Goal: Task Accomplishment & Management: Manage account settings

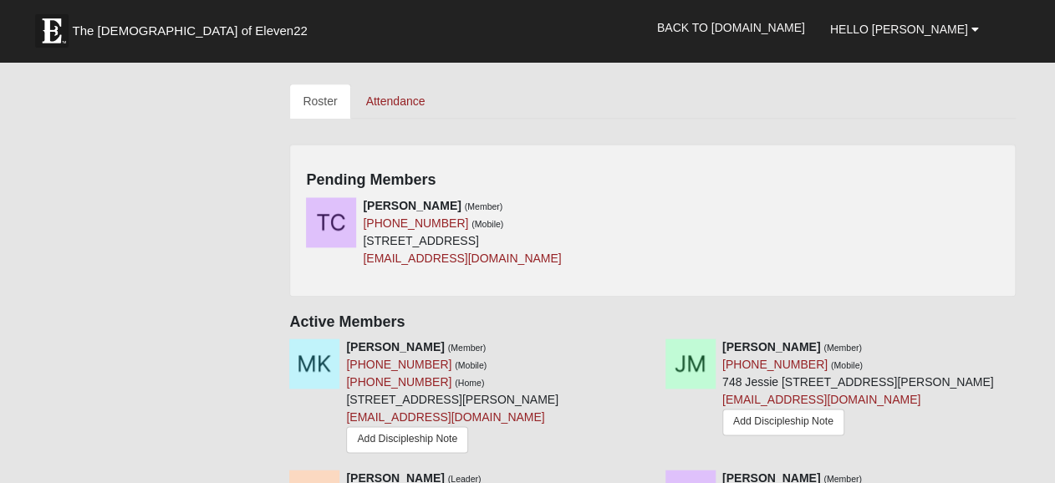
scroll to position [669, 0]
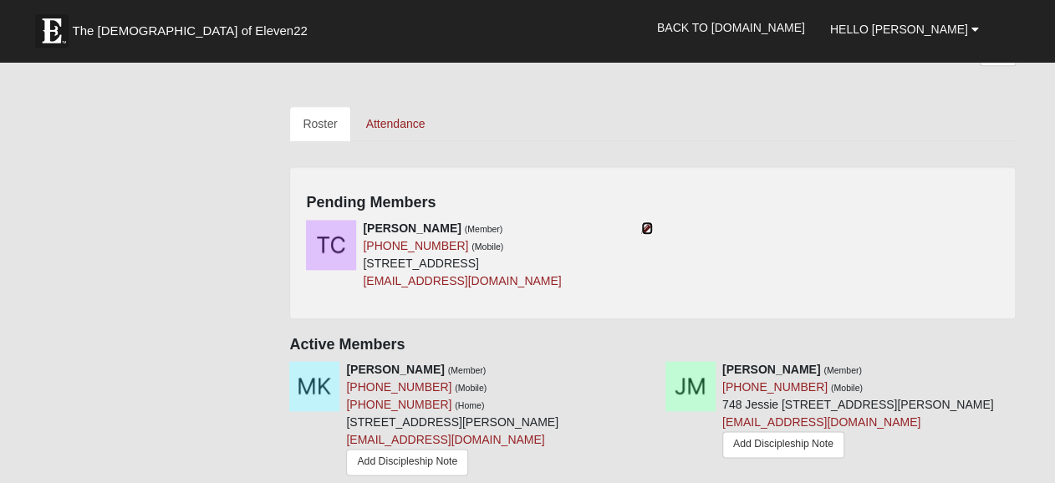
click at [645, 230] on icon at bounding box center [647, 228] width 12 height 12
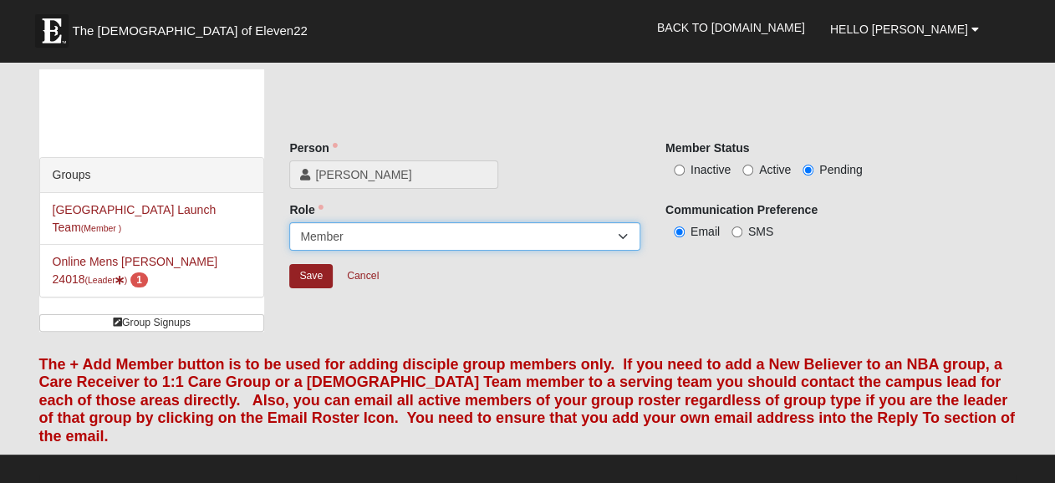
click at [622, 239] on select "Leader Coleader Coach Member Campus Lead Future Leader" at bounding box center [464, 236] width 351 height 28
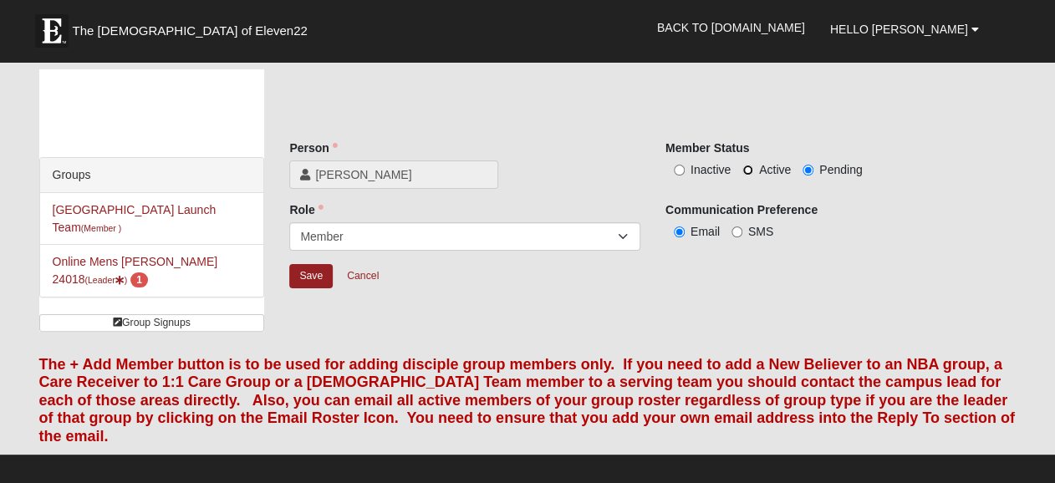
click at [748, 167] on input "Active" at bounding box center [747, 170] width 11 height 11
radio input "true"
click at [308, 272] on input "Save" at bounding box center [310, 276] width 43 height 24
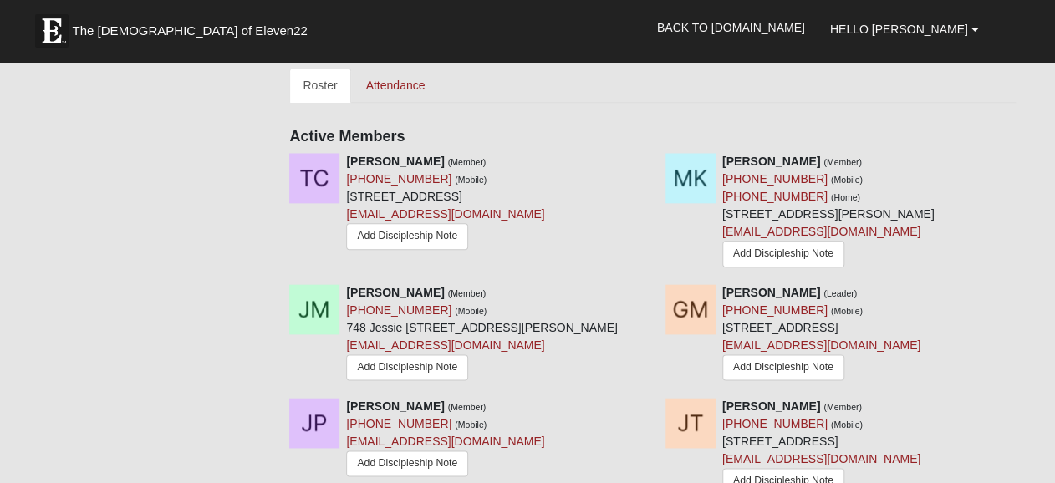
scroll to position [669, 0]
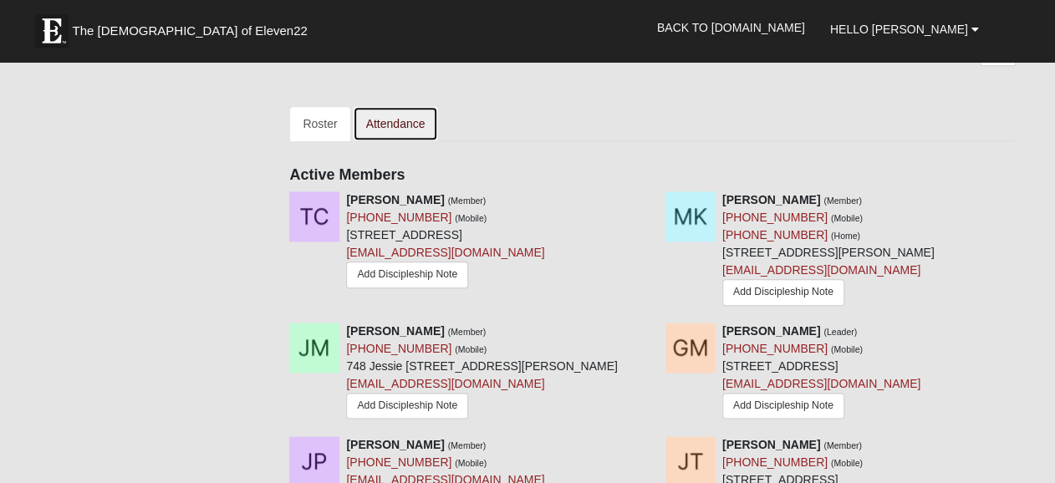
click at [397, 120] on link "Attendance" at bounding box center [396, 123] width 86 height 35
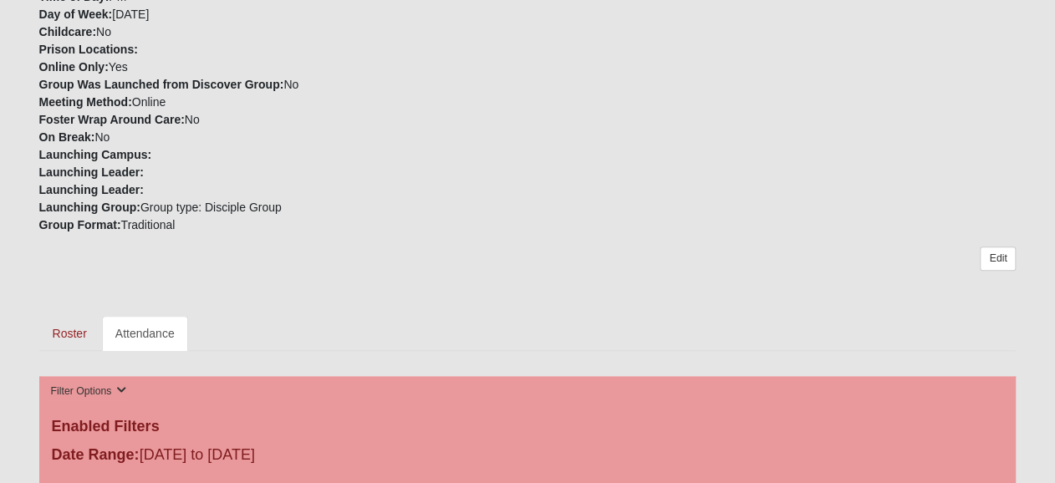
scroll to position [501, 0]
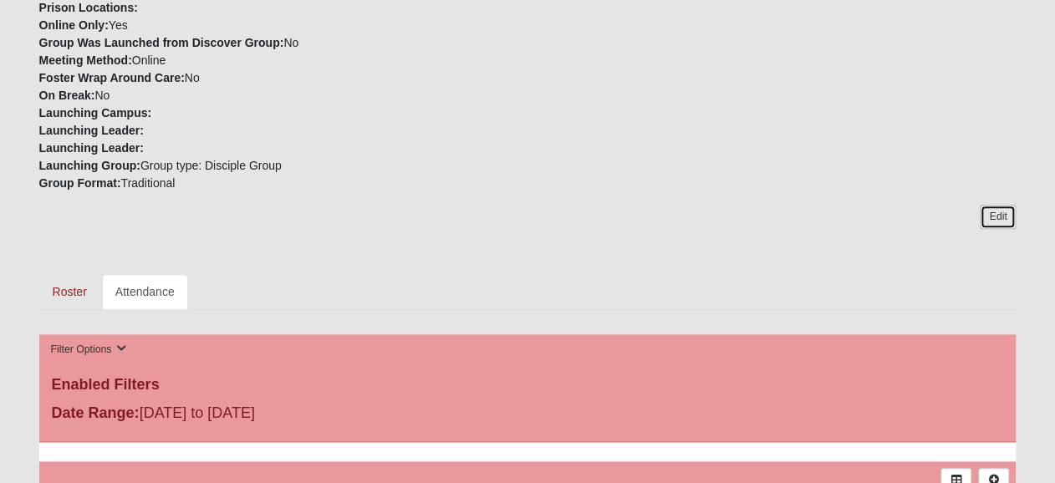
click at [996, 223] on link "Edit" at bounding box center [998, 217] width 36 height 24
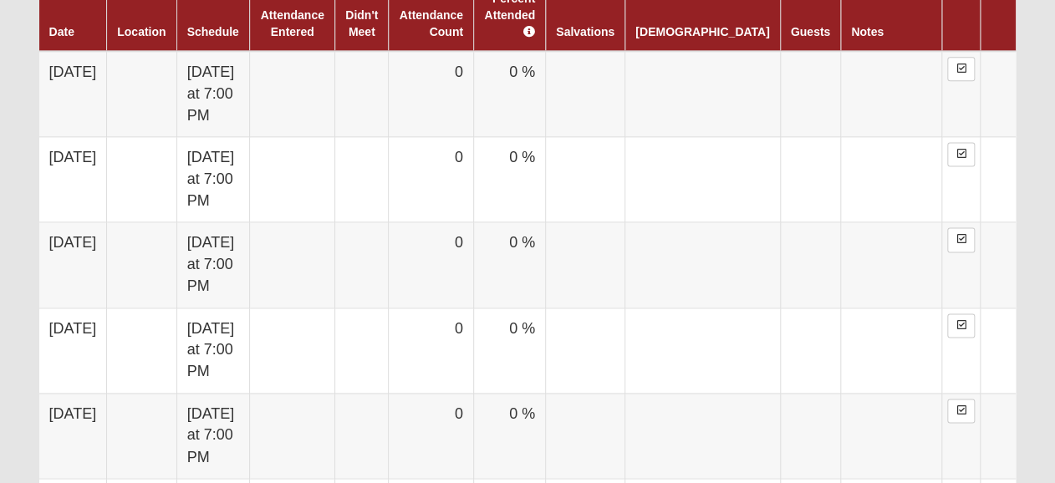
scroll to position [700, 0]
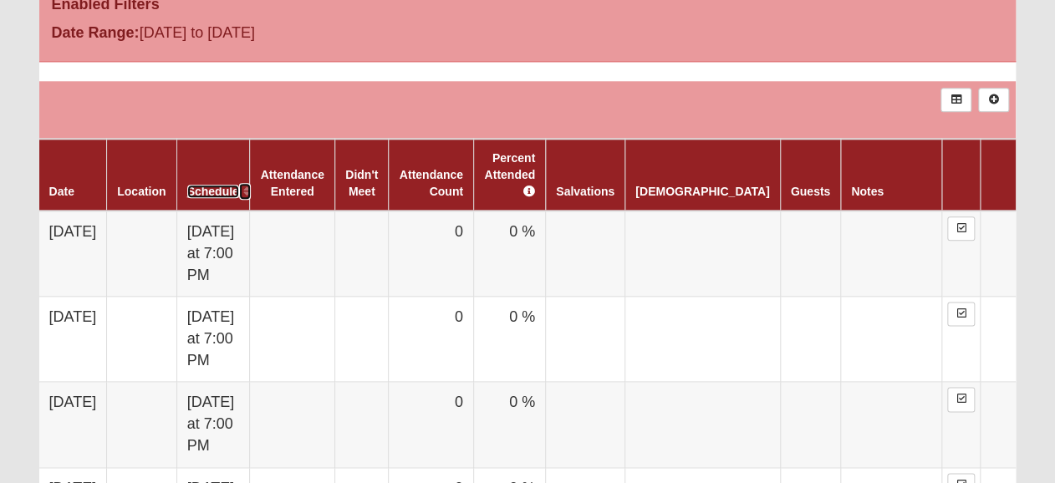
click at [239, 193] on link "Schedule" at bounding box center [213, 191] width 52 height 13
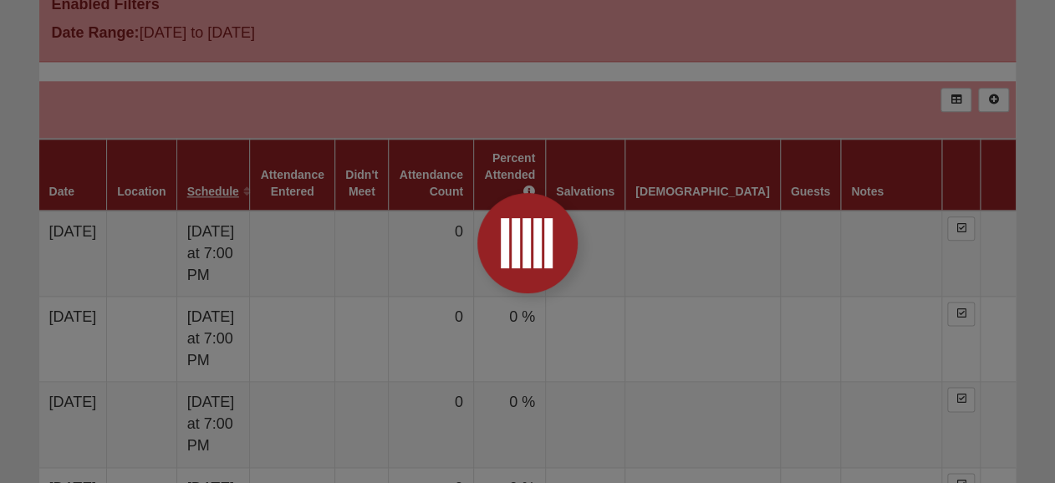
scroll to position [699, 0]
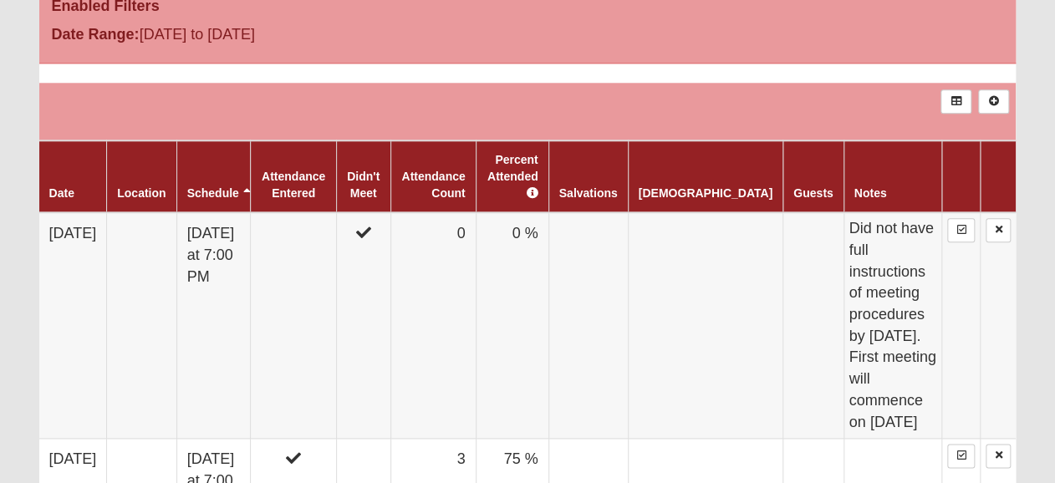
click at [251, 182] on th "Schedule" at bounding box center [213, 176] width 74 height 72
click at [239, 188] on link "Schedule" at bounding box center [213, 192] width 52 height 13
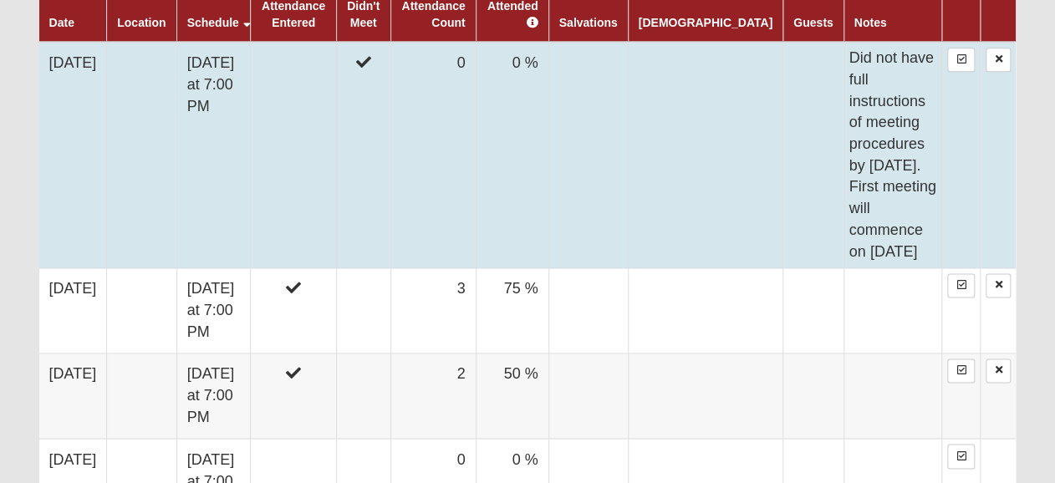
scroll to position [669, 0]
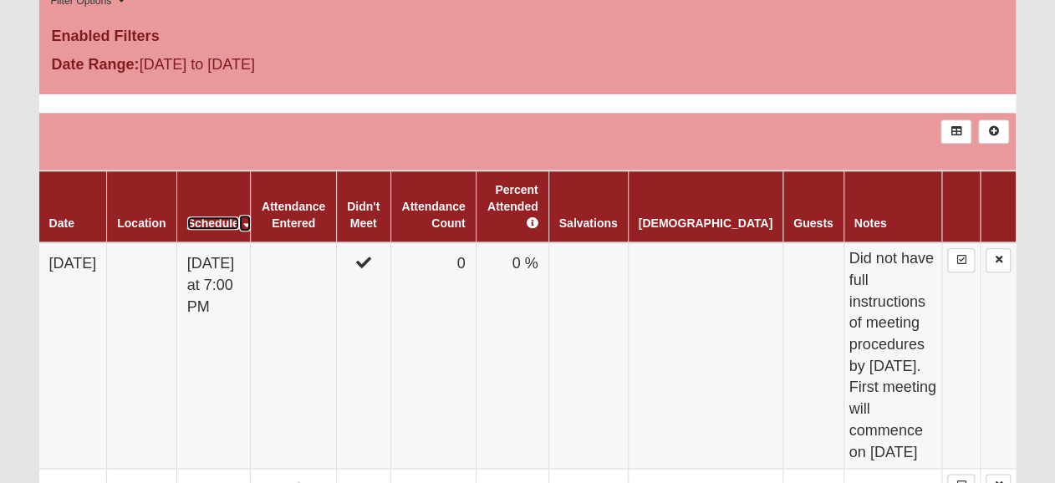
click at [239, 221] on link "Schedule" at bounding box center [213, 222] width 52 height 13
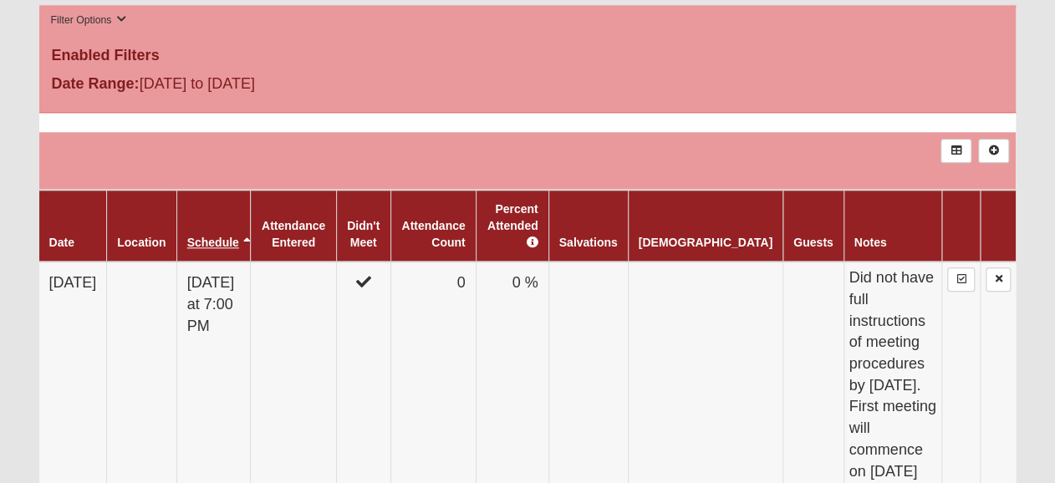
scroll to position [667, 0]
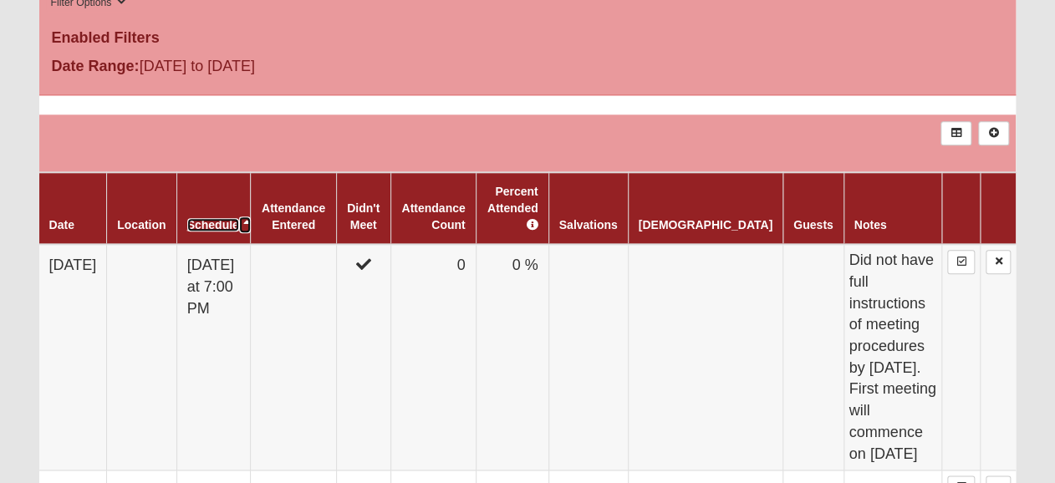
click at [239, 224] on link "Schedule" at bounding box center [213, 224] width 52 height 13
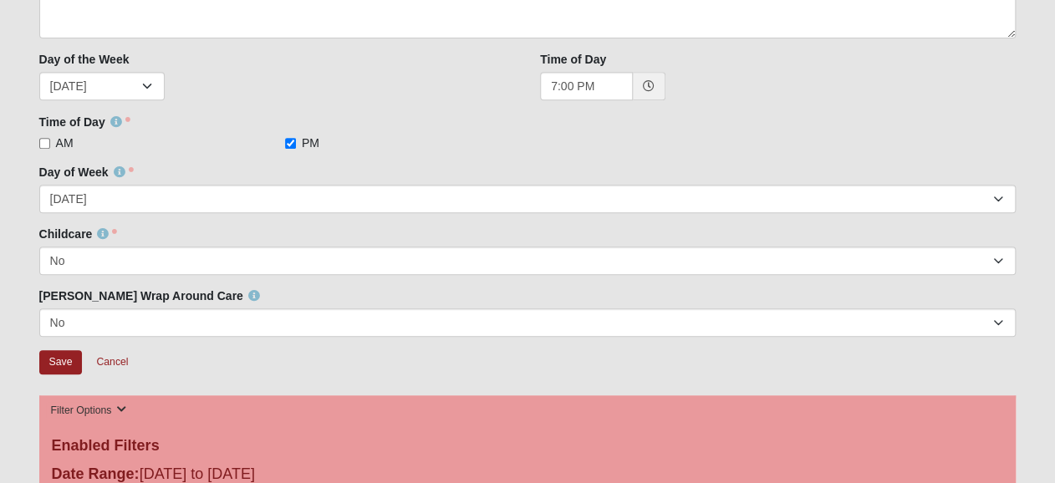
scroll to position [247, 0]
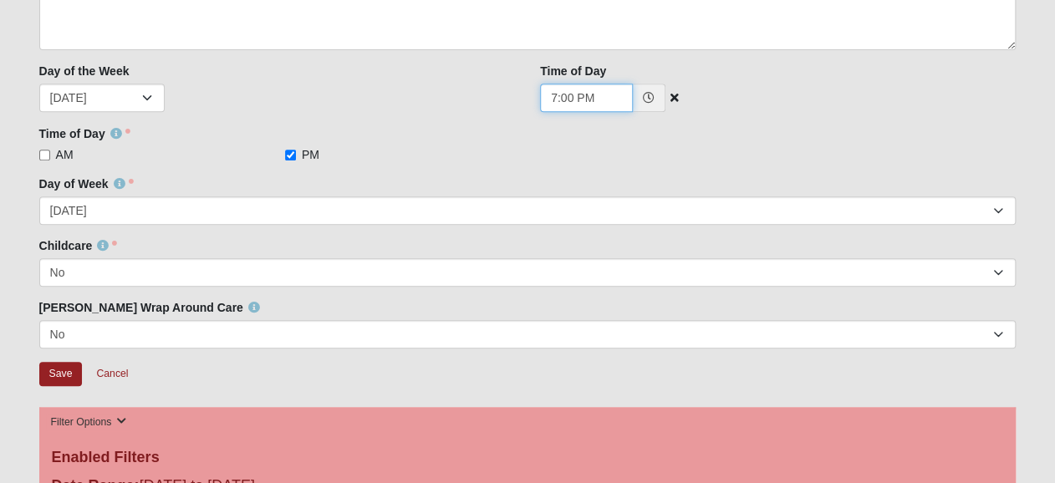
click at [568, 97] on input "7:00 PM" at bounding box center [586, 98] width 93 height 28
click at [568, 98] on input "7:00 PM" at bounding box center [586, 98] width 93 height 28
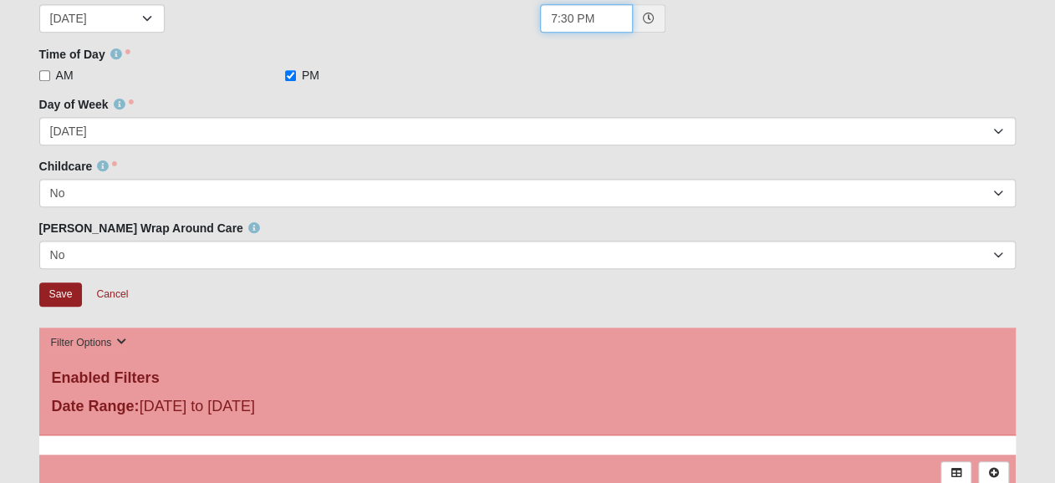
scroll to position [331, 0]
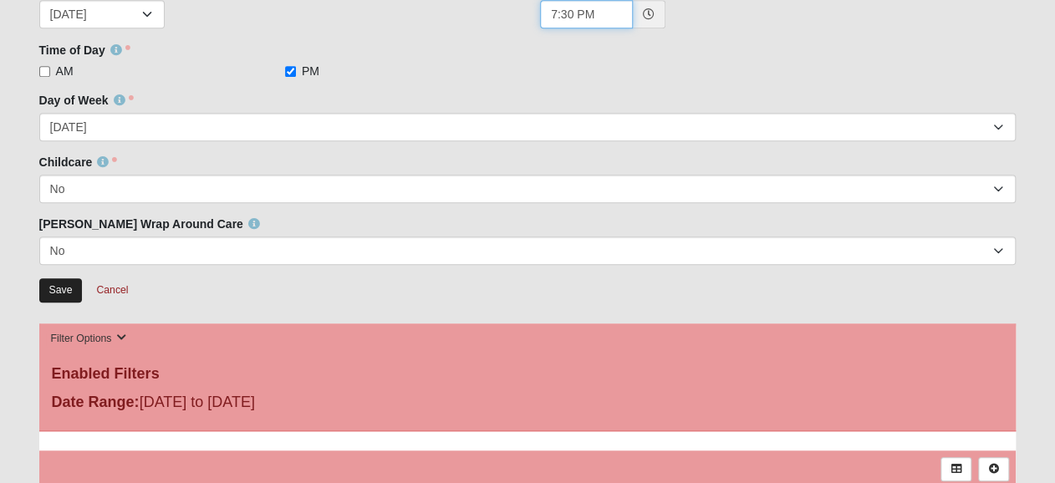
type input "7:30 PM"
click at [68, 287] on input "Save" at bounding box center [60, 290] width 43 height 24
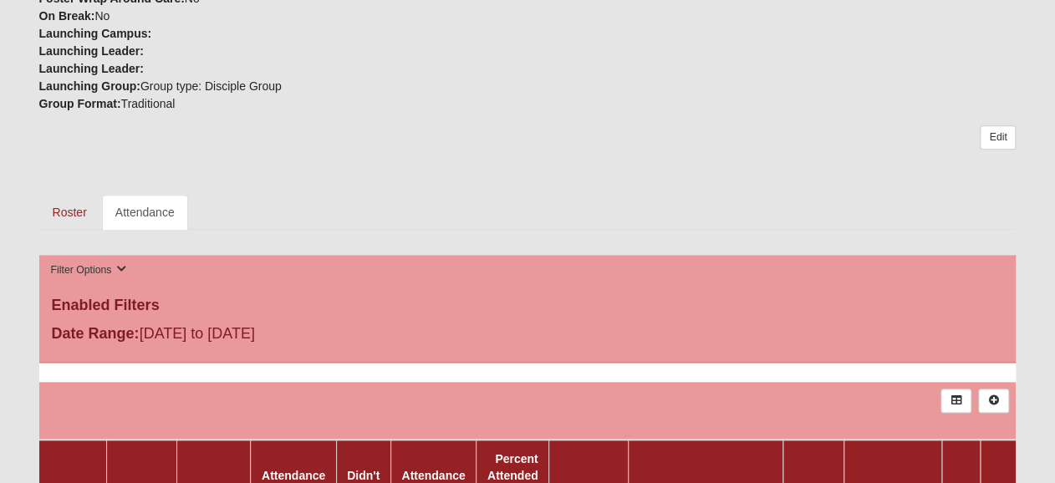
scroll to position [582, 0]
click at [122, 267] on icon at bounding box center [122, 268] width 10 height 10
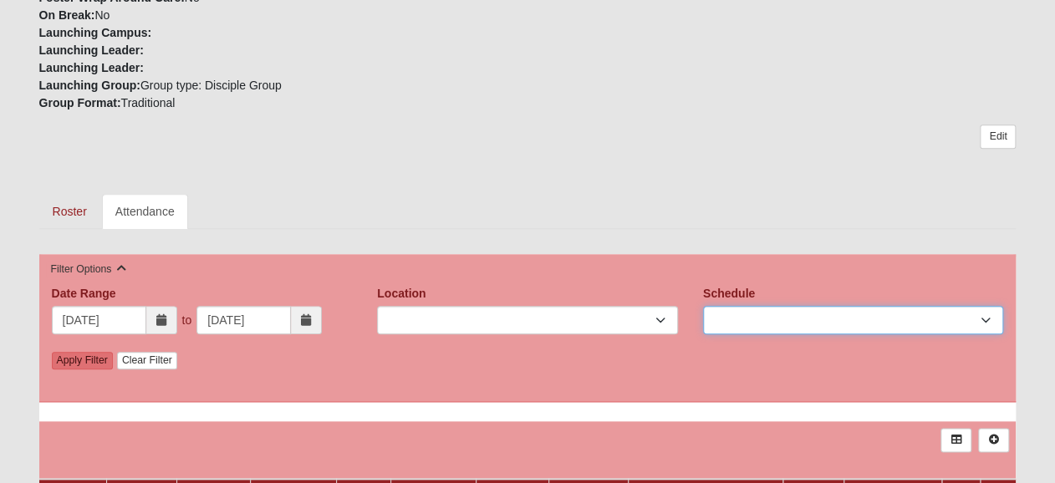
click at [985, 322] on select "Schedule" at bounding box center [853, 320] width 301 height 28
click at [986, 318] on select "Schedule" at bounding box center [853, 320] width 301 height 28
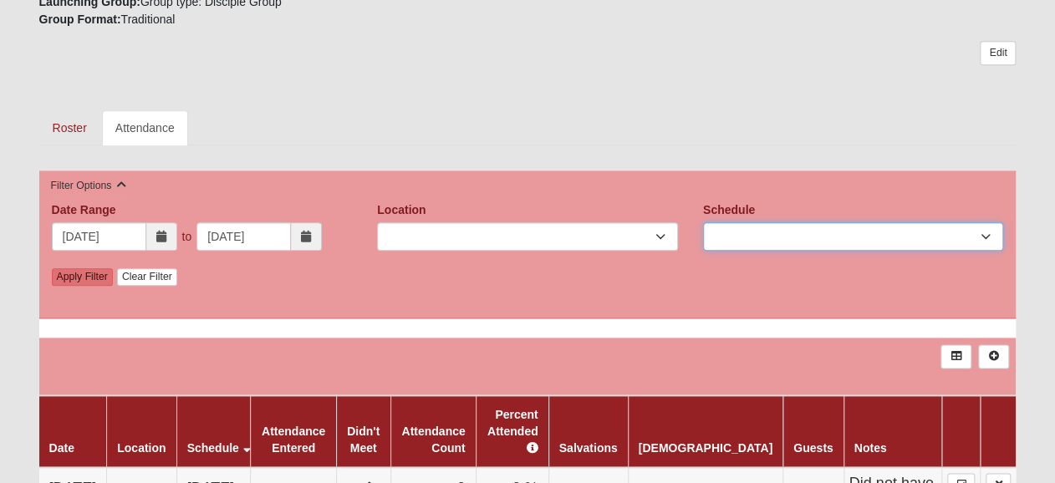
scroll to position [749, 0]
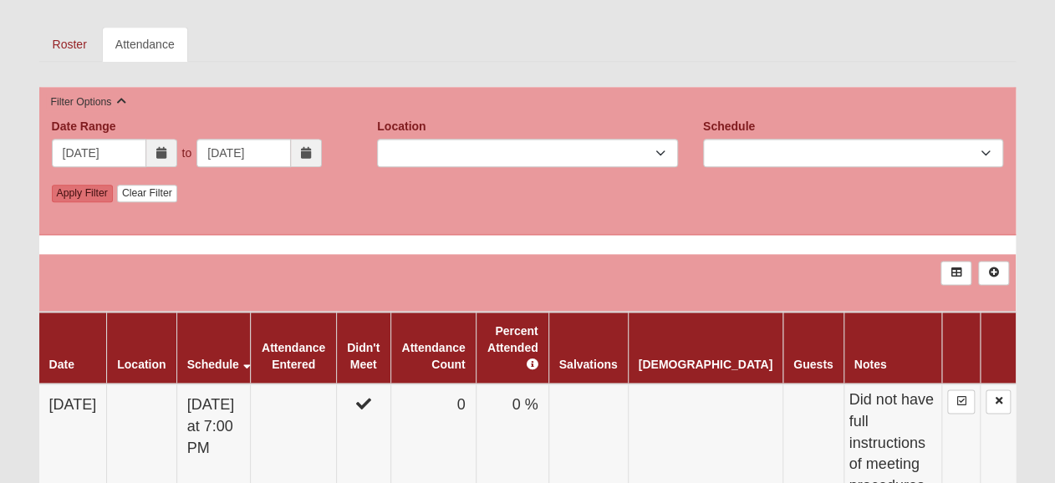
click at [160, 154] on icon at bounding box center [161, 153] width 10 height 12
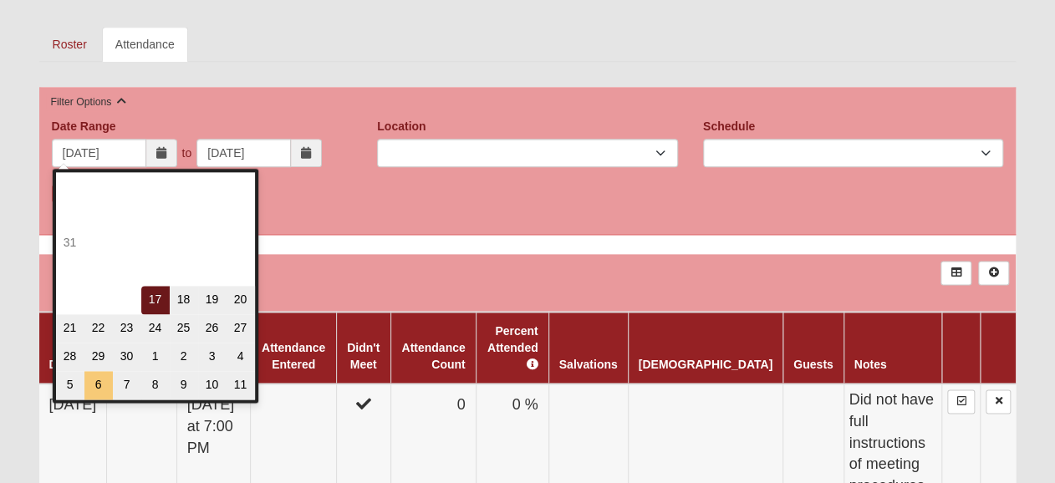
type input "[DATE]"
click at [160, 154] on icon at bounding box center [161, 153] width 10 height 12
click at [174, 120] on div "Date Range [DATE] to [DATE] Date Range is required." at bounding box center [202, 145] width 301 height 54
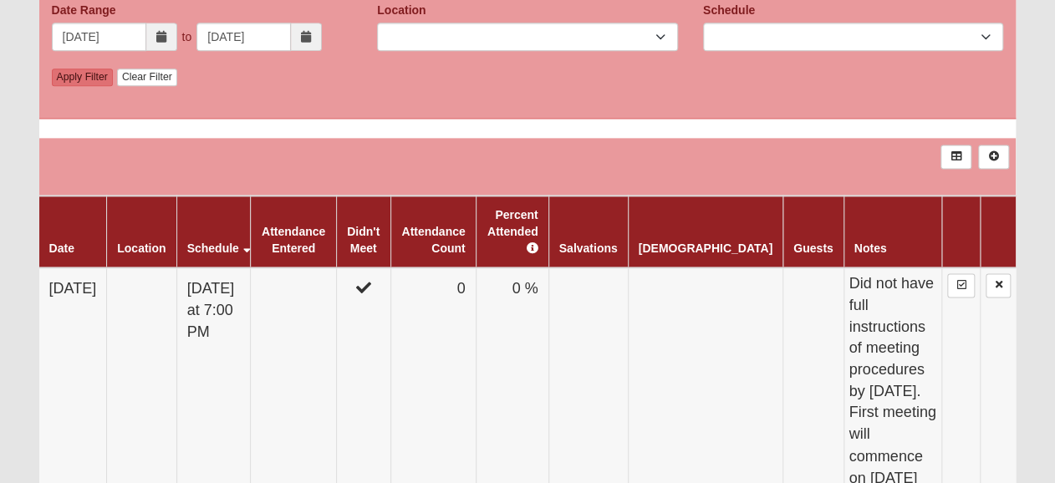
scroll to position [916, 0]
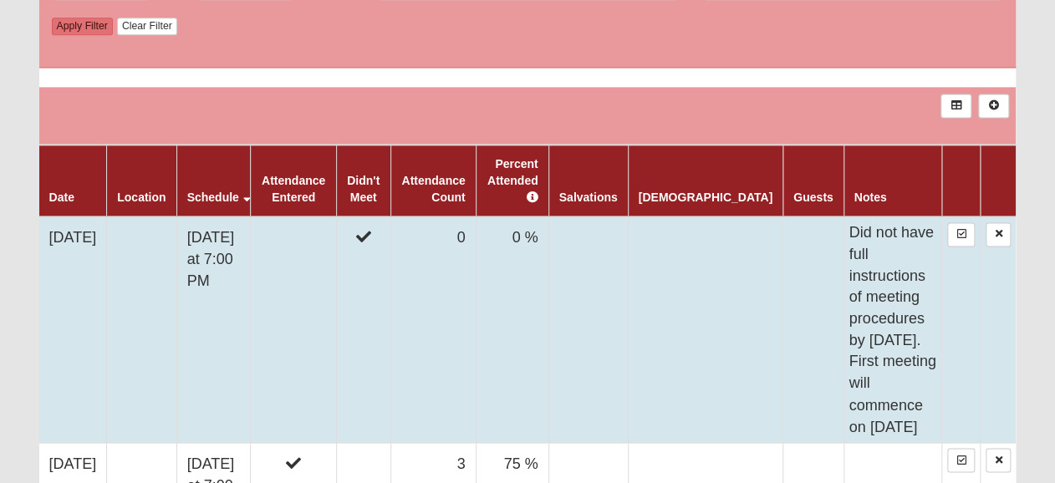
click at [251, 256] on td "[DATE] at 7:00 PM" at bounding box center [213, 329] width 74 height 226
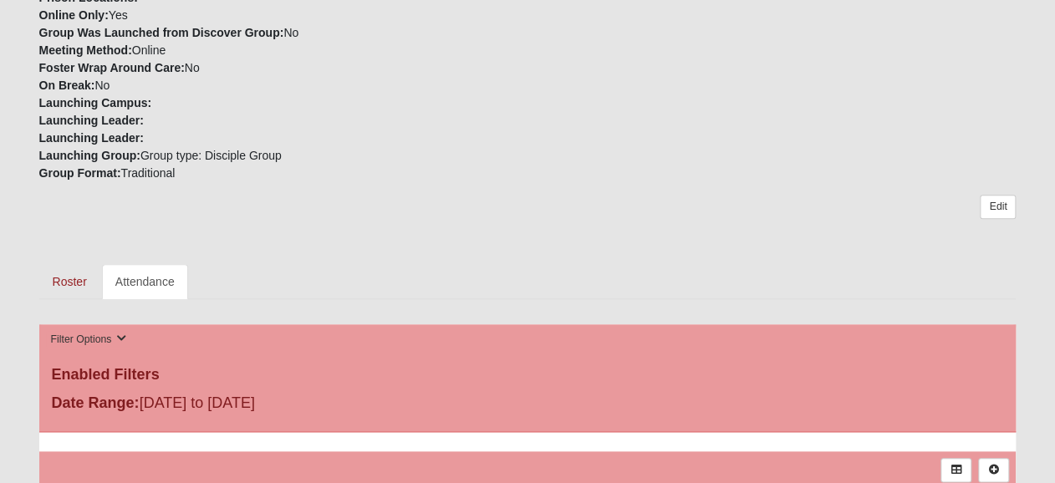
scroll to position [501, 0]
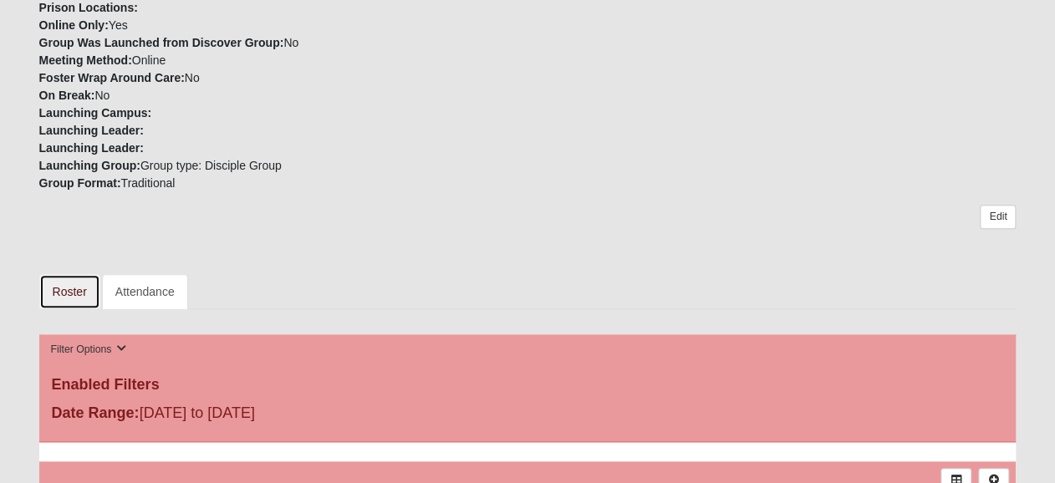
click at [76, 293] on link "Roster" at bounding box center [69, 291] width 61 height 35
